Goal: Task Accomplishment & Management: Manage account settings

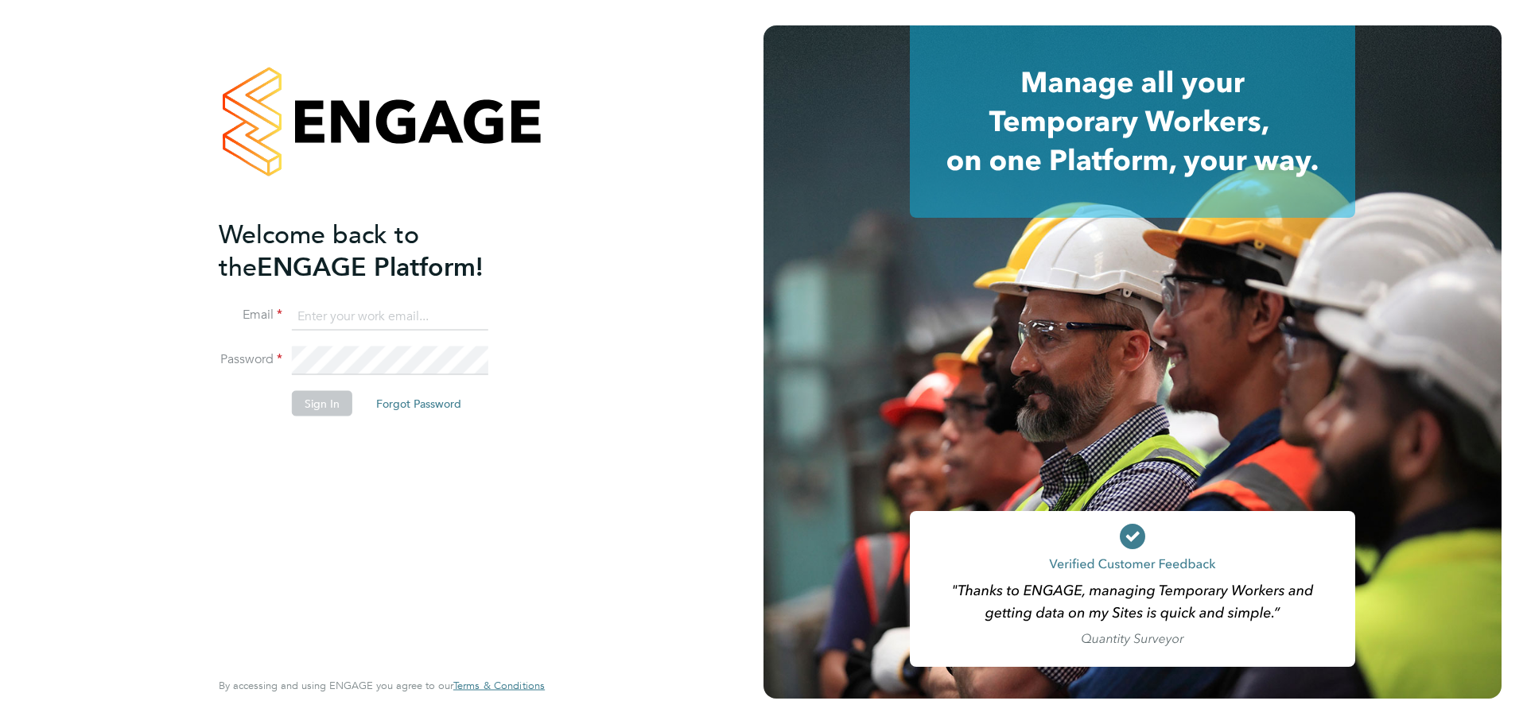
click at [353, 313] on input at bounding box center [390, 316] width 196 height 29
type input "[PERSON_NAME][EMAIL_ADDRESS][PERSON_NAME][DOMAIN_NAME]"
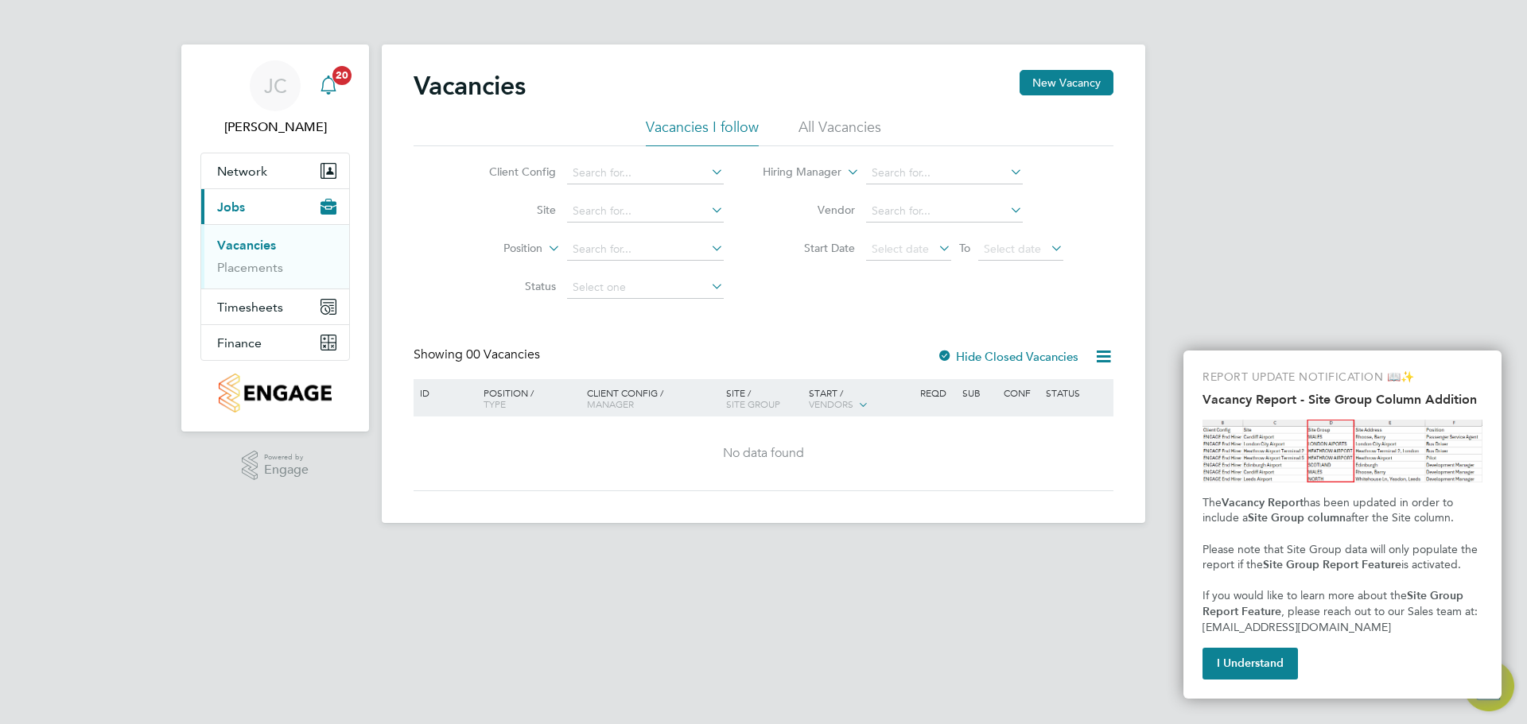
click at [331, 86] on icon "Main navigation" at bounding box center [328, 85] width 19 height 19
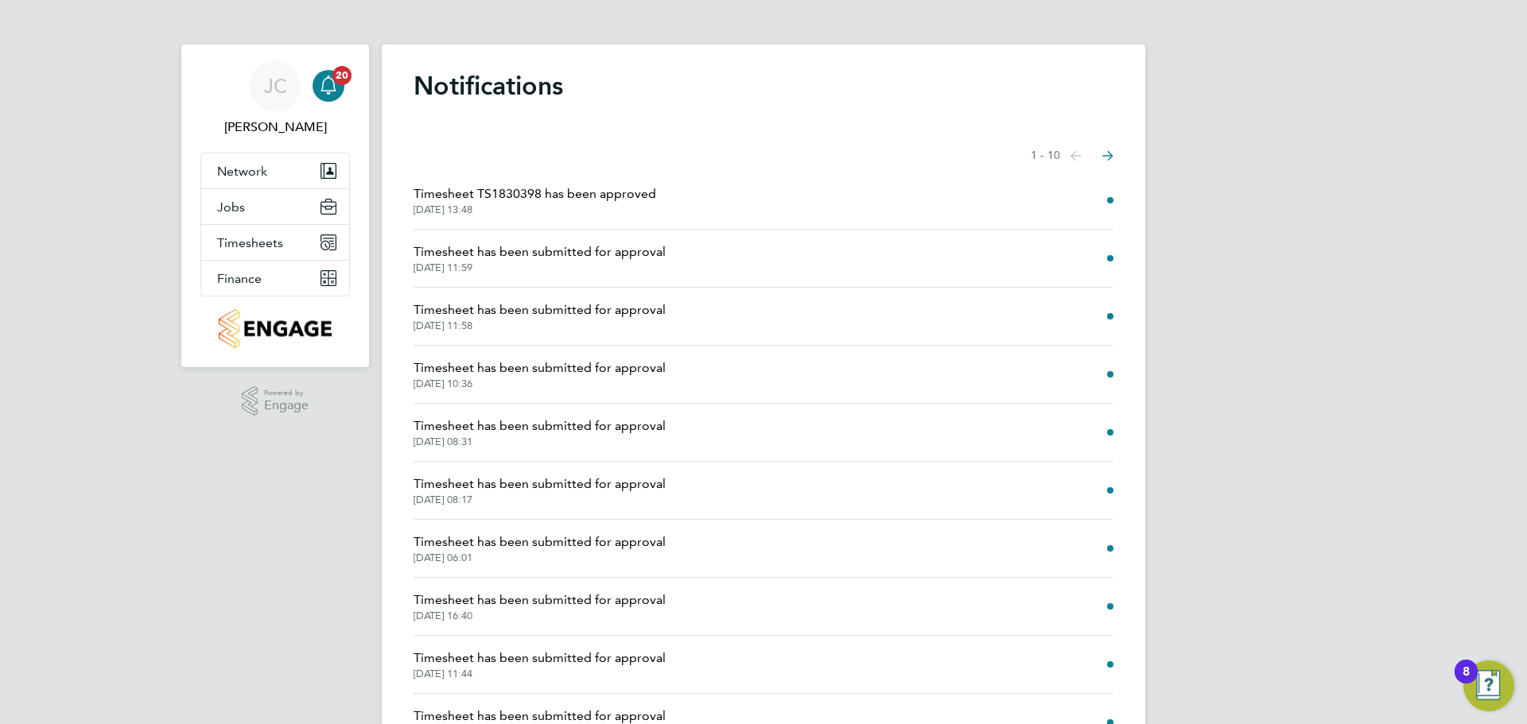
click at [607, 270] on span "29 Sep 2025, 11:59" at bounding box center [539, 268] width 252 height 13
click at [262, 243] on span "Timesheets" at bounding box center [250, 242] width 66 height 15
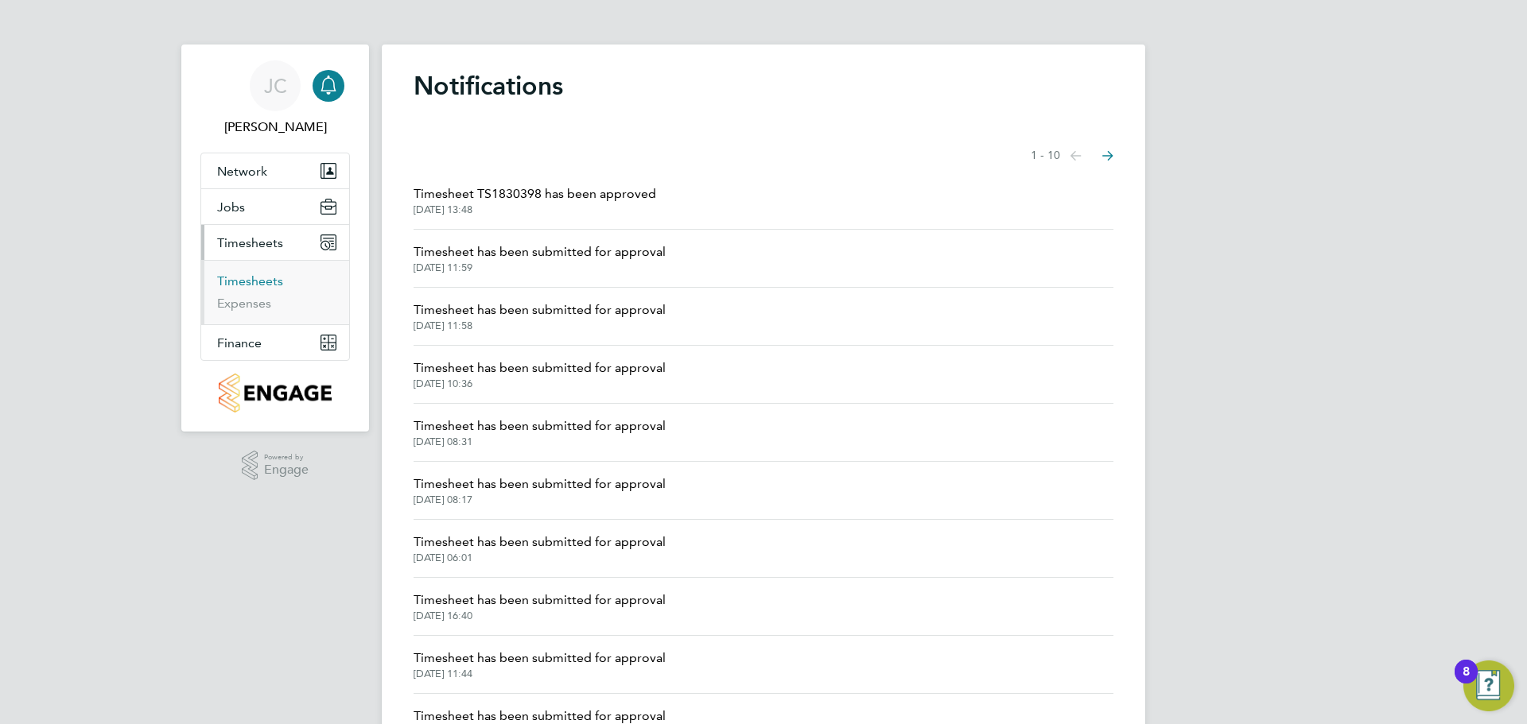
click at [264, 285] on link "Timesheets" at bounding box center [250, 281] width 66 height 15
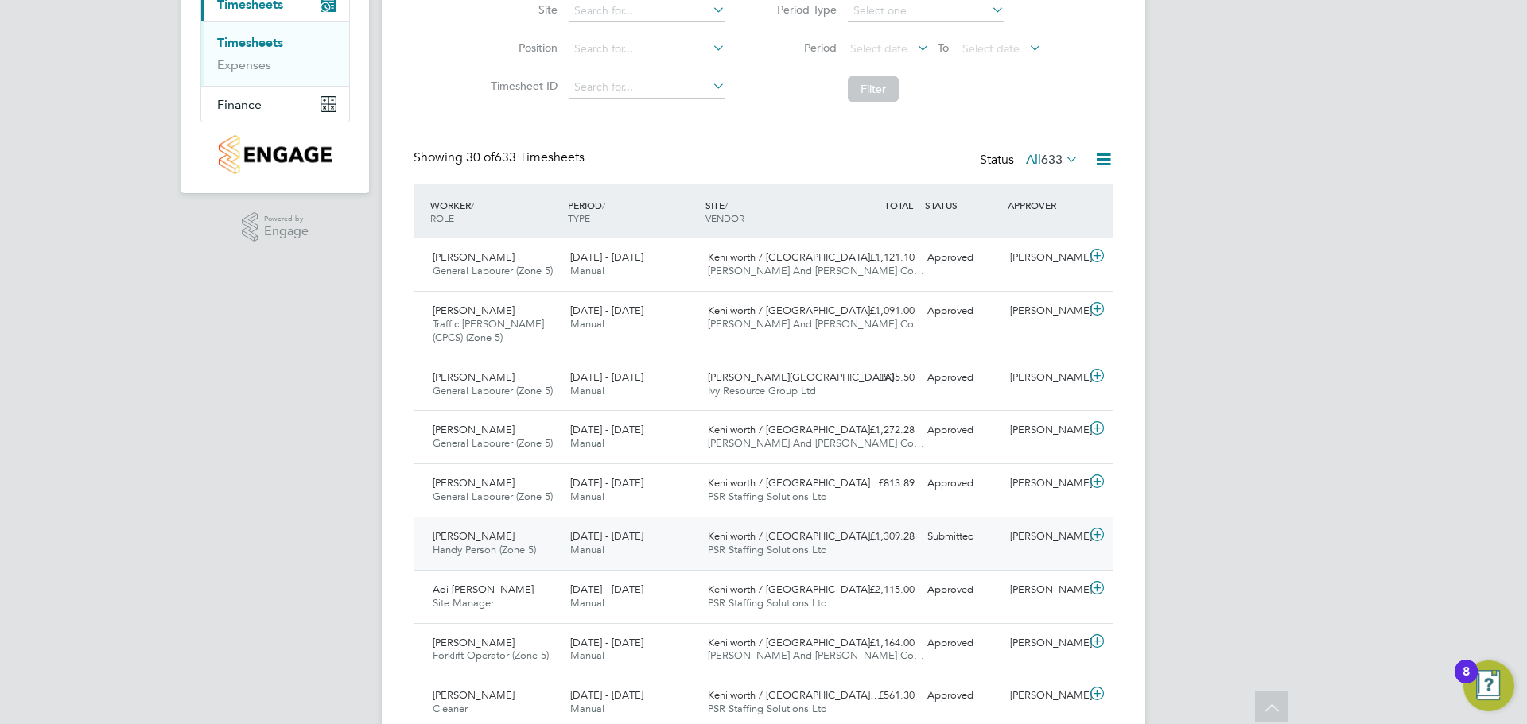
click at [477, 536] on span "Tomasz Kawa" at bounding box center [474, 537] width 82 height 14
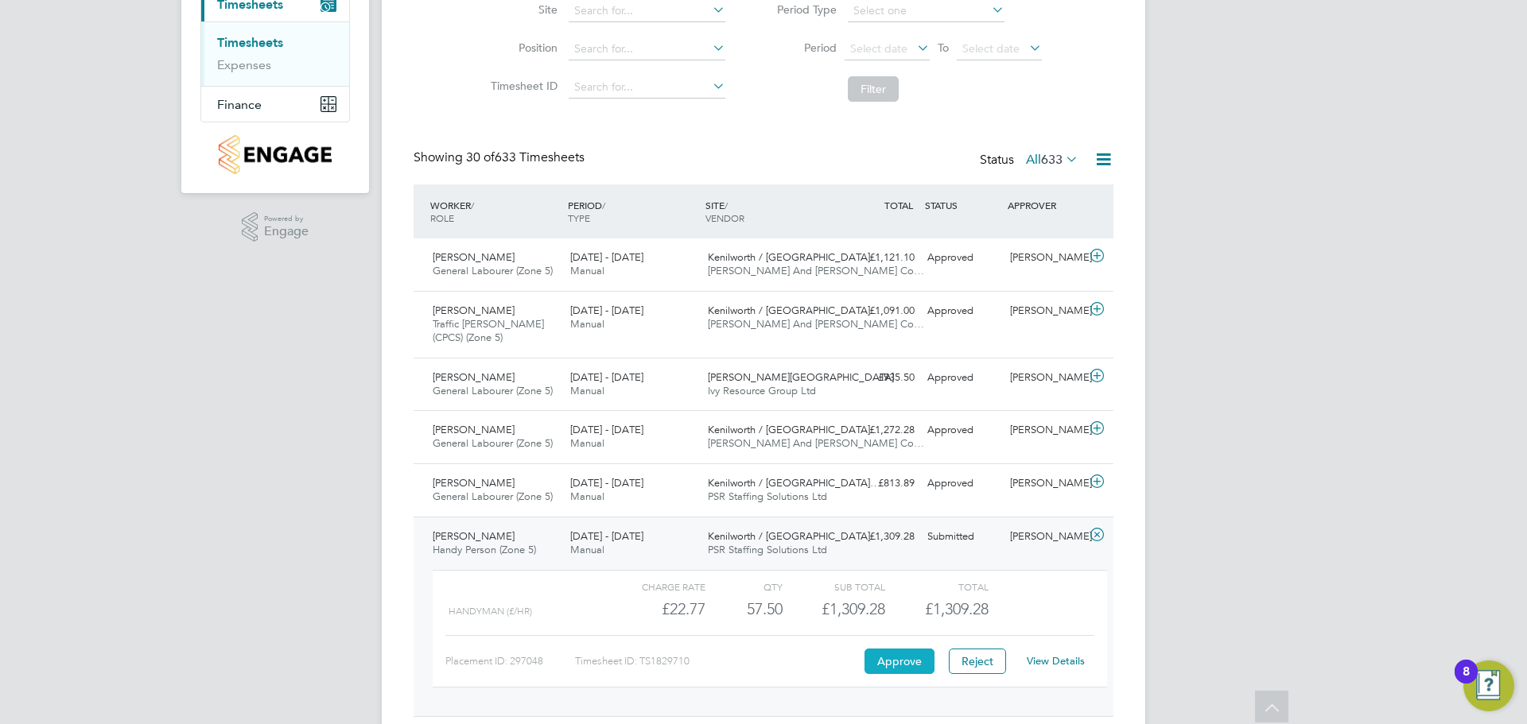
click at [906, 660] on button "Approve" at bounding box center [899, 661] width 70 height 25
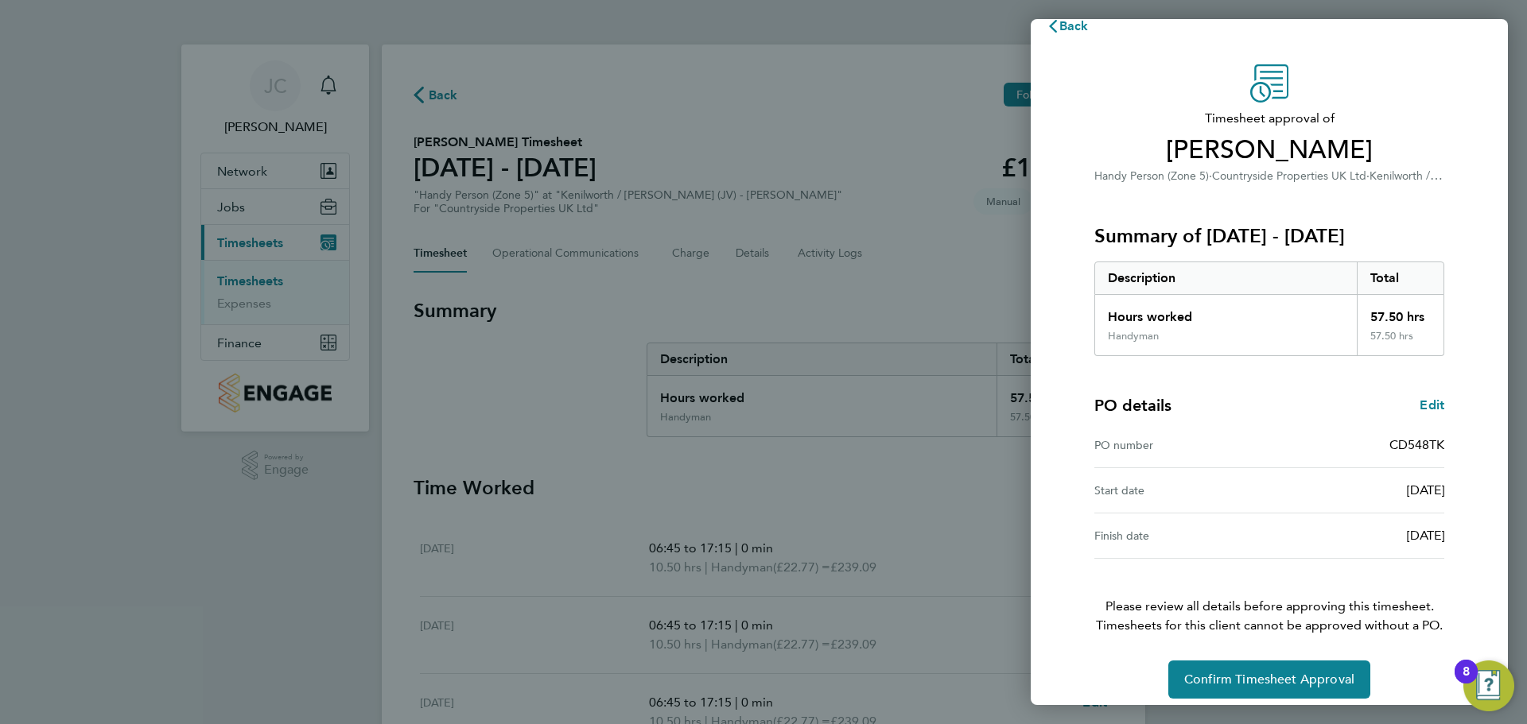
scroll to position [37, 0]
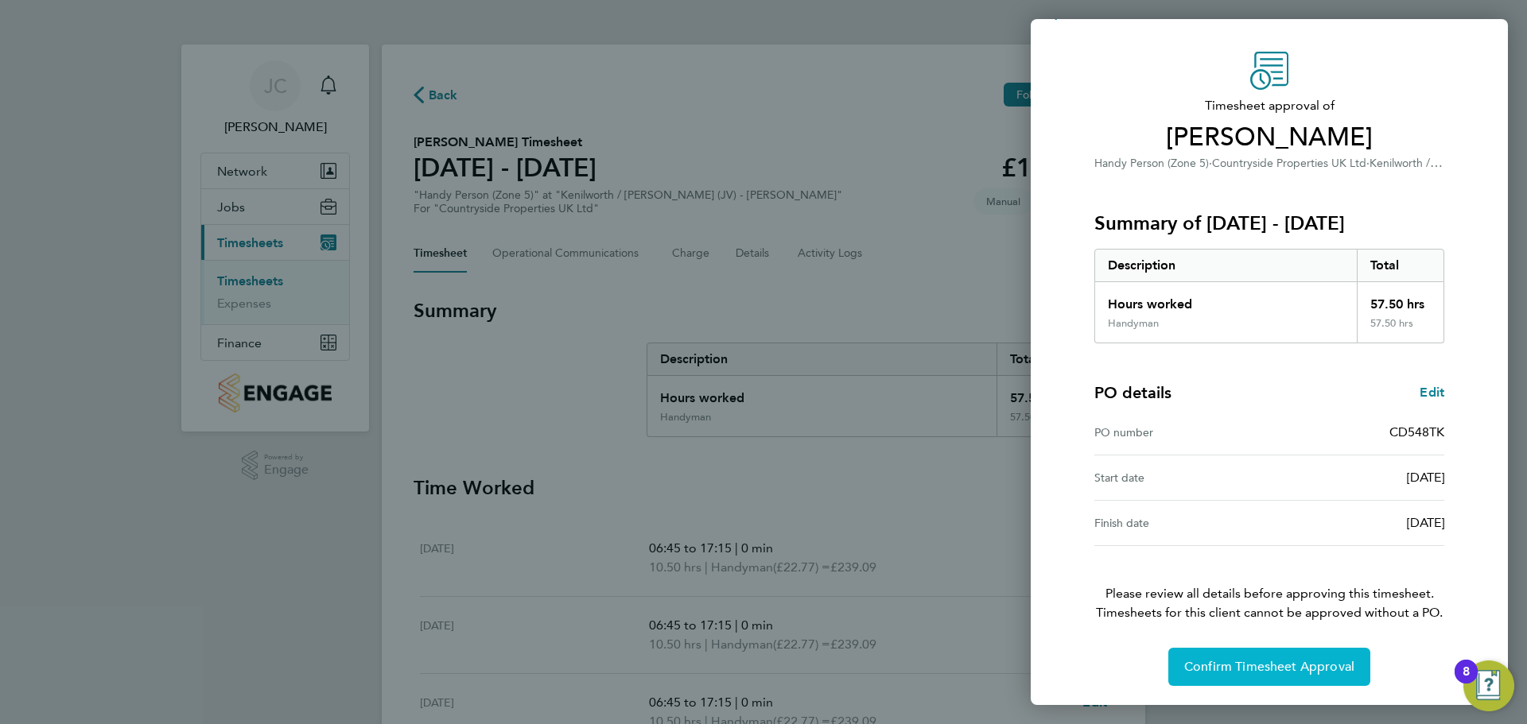
click at [1214, 675] on button "Confirm Timesheet Approval" at bounding box center [1269, 667] width 202 height 38
